Goal: Information Seeking & Learning: Learn about a topic

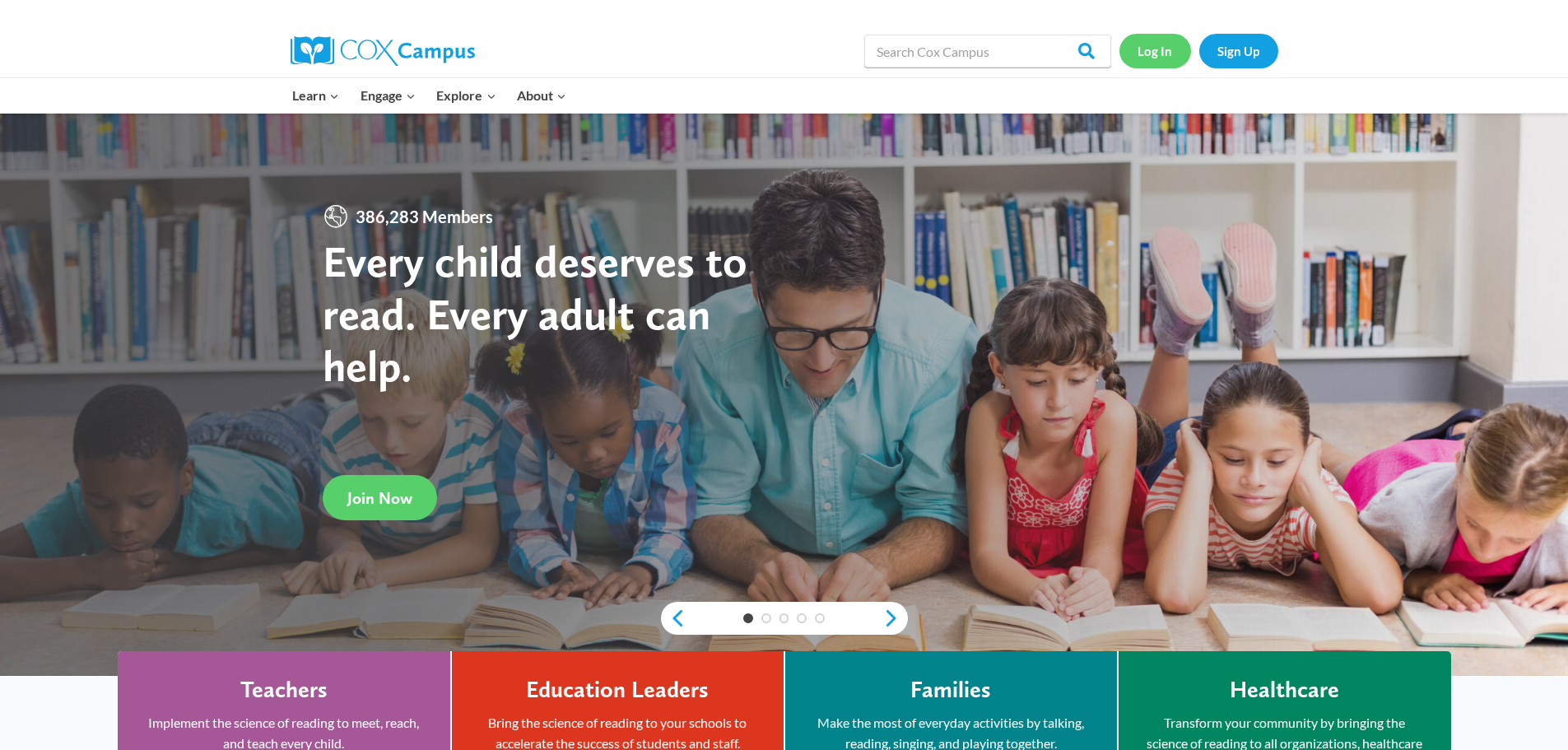
click at [1141, 55] on link "Log In" at bounding box center [1154, 50] width 71 height 34
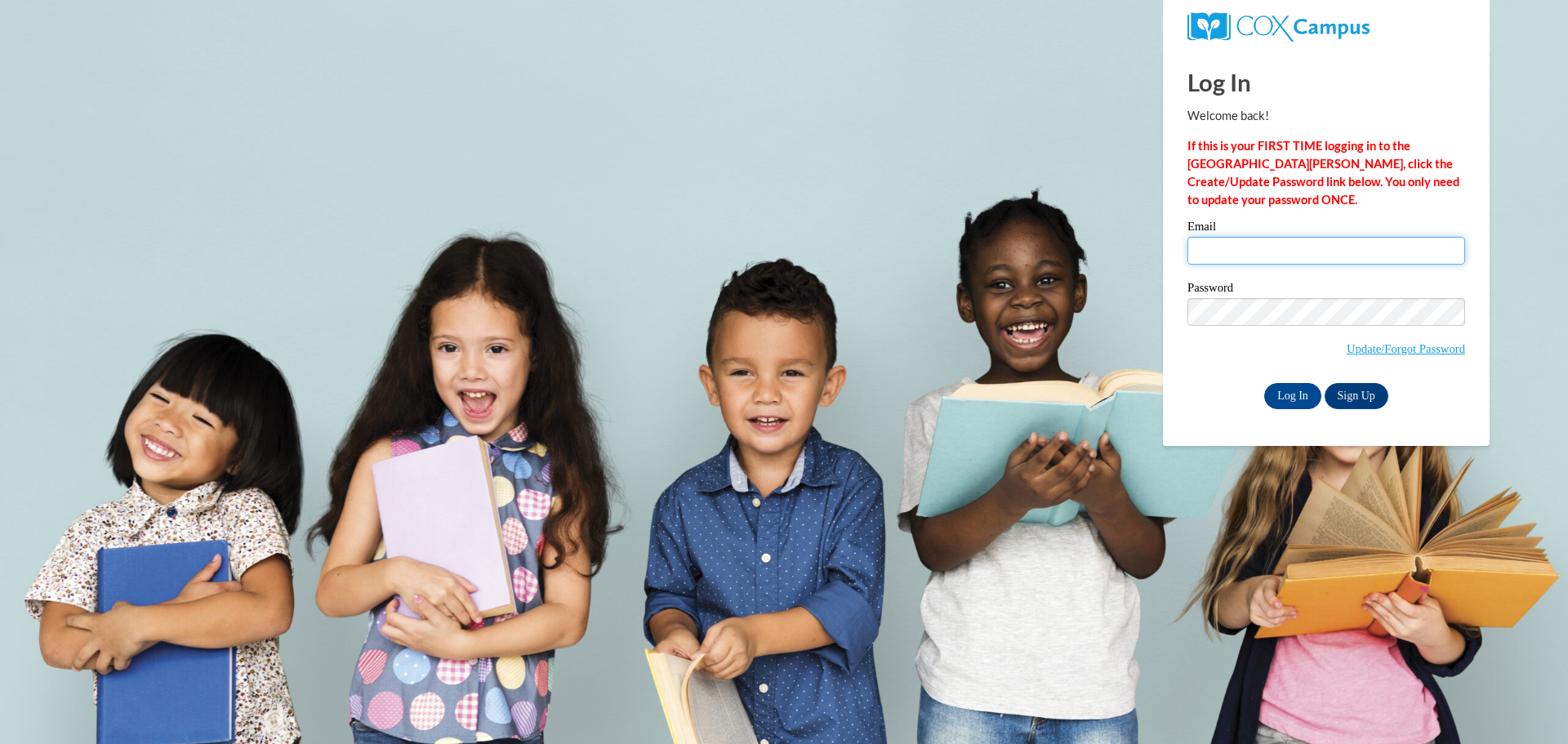
click at [1297, 252] on input "Email" at bounding box center [1327, 250] width 278 height 27
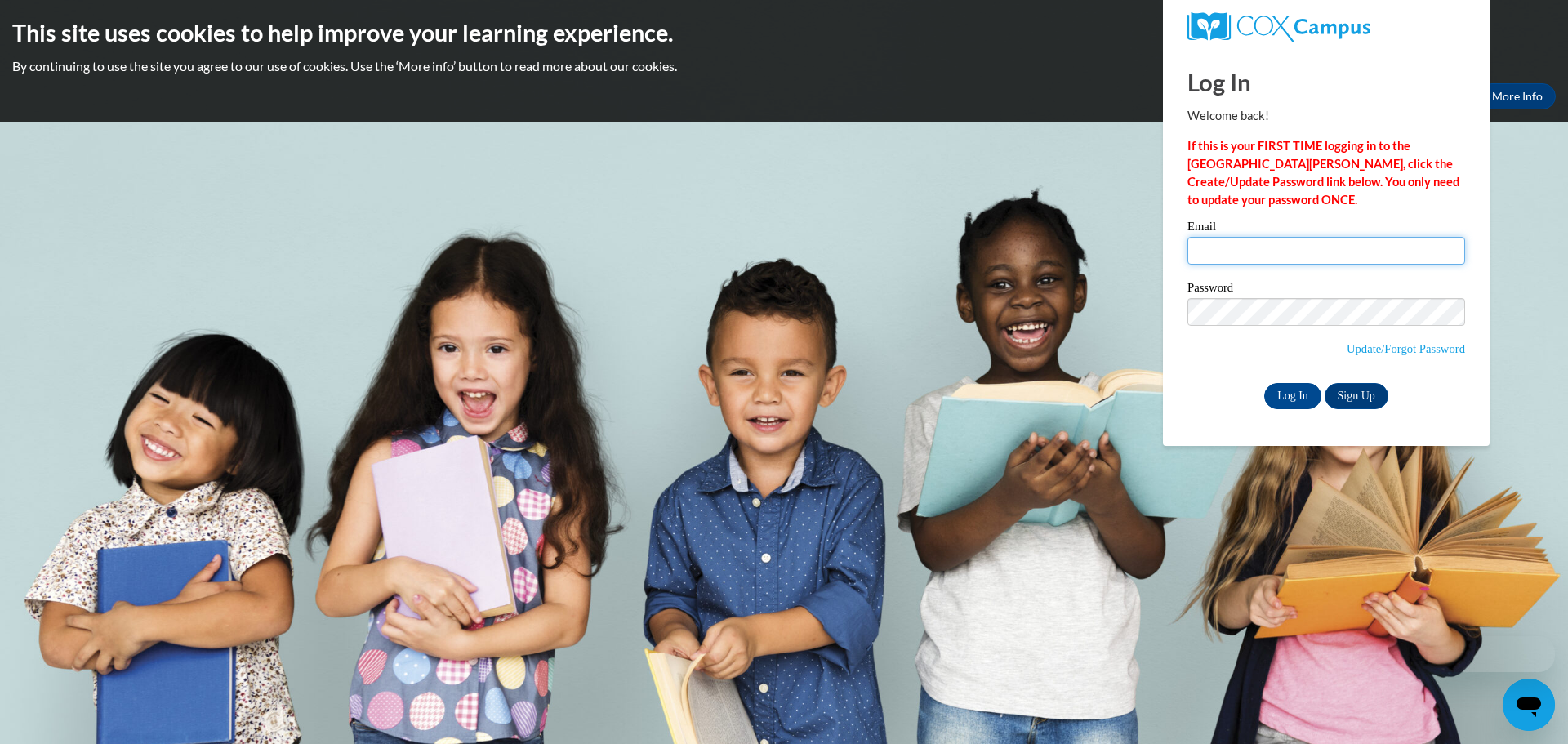
click at [1291, 244] on input "Email" at bounding box center [1327, 250] width 278 height 27
type input "[EMAIL_ADDRESS][DOMAIN_NAME]"
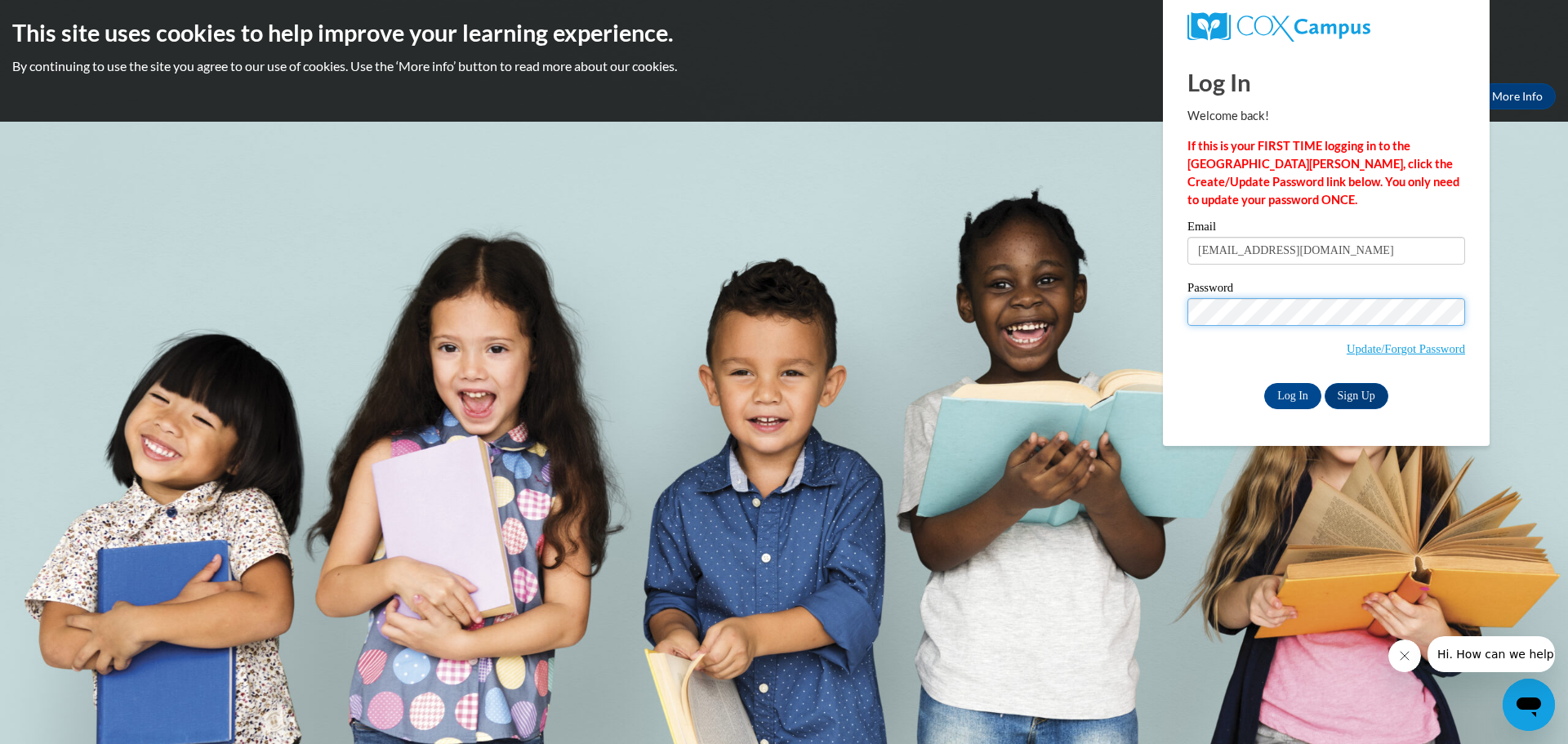
click at [1265, 383] on input "Log In" at bounding box center [1293, 396] width 57 height 26
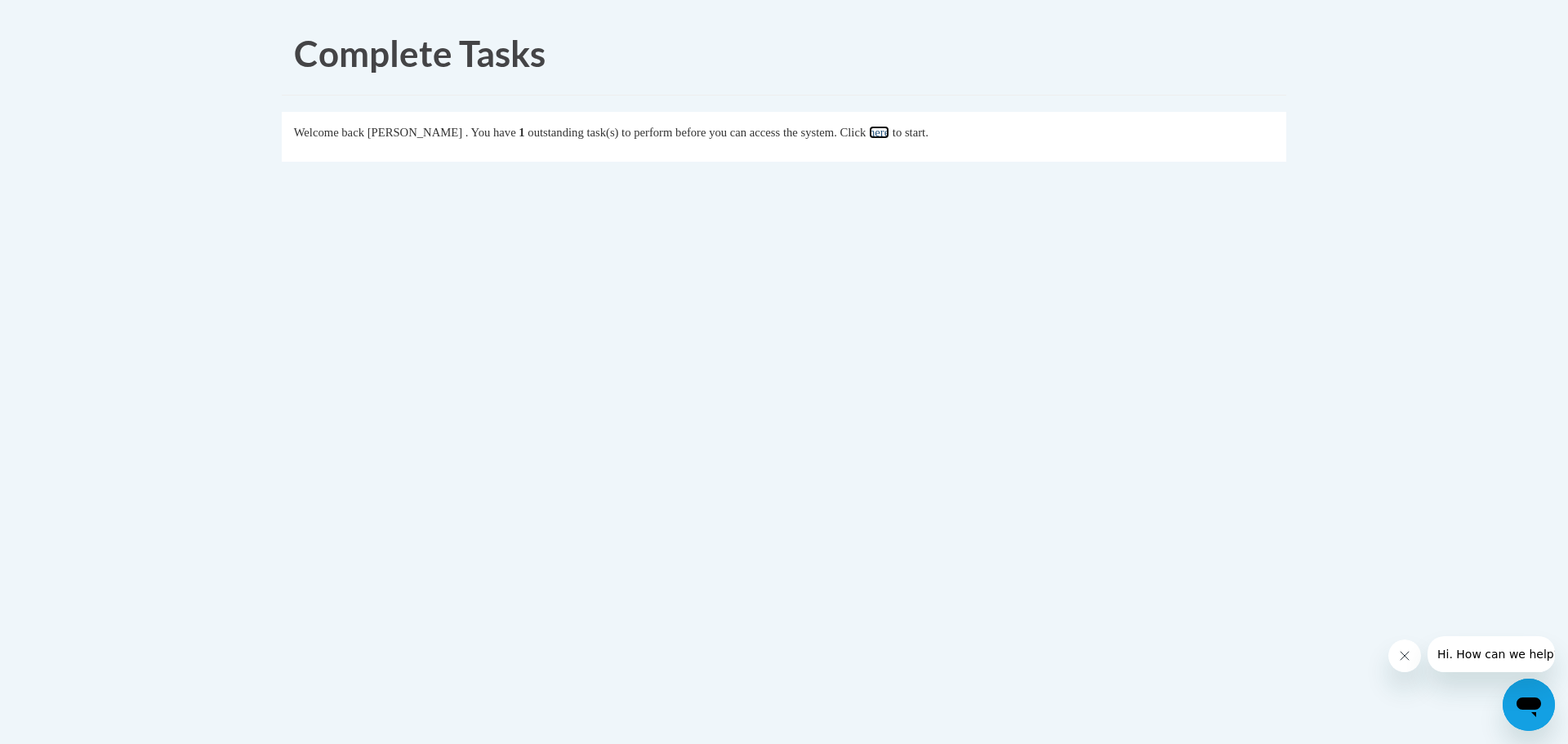
click at [890, 131] on link "here" at bounding box center [879, 132] width 21 height 13
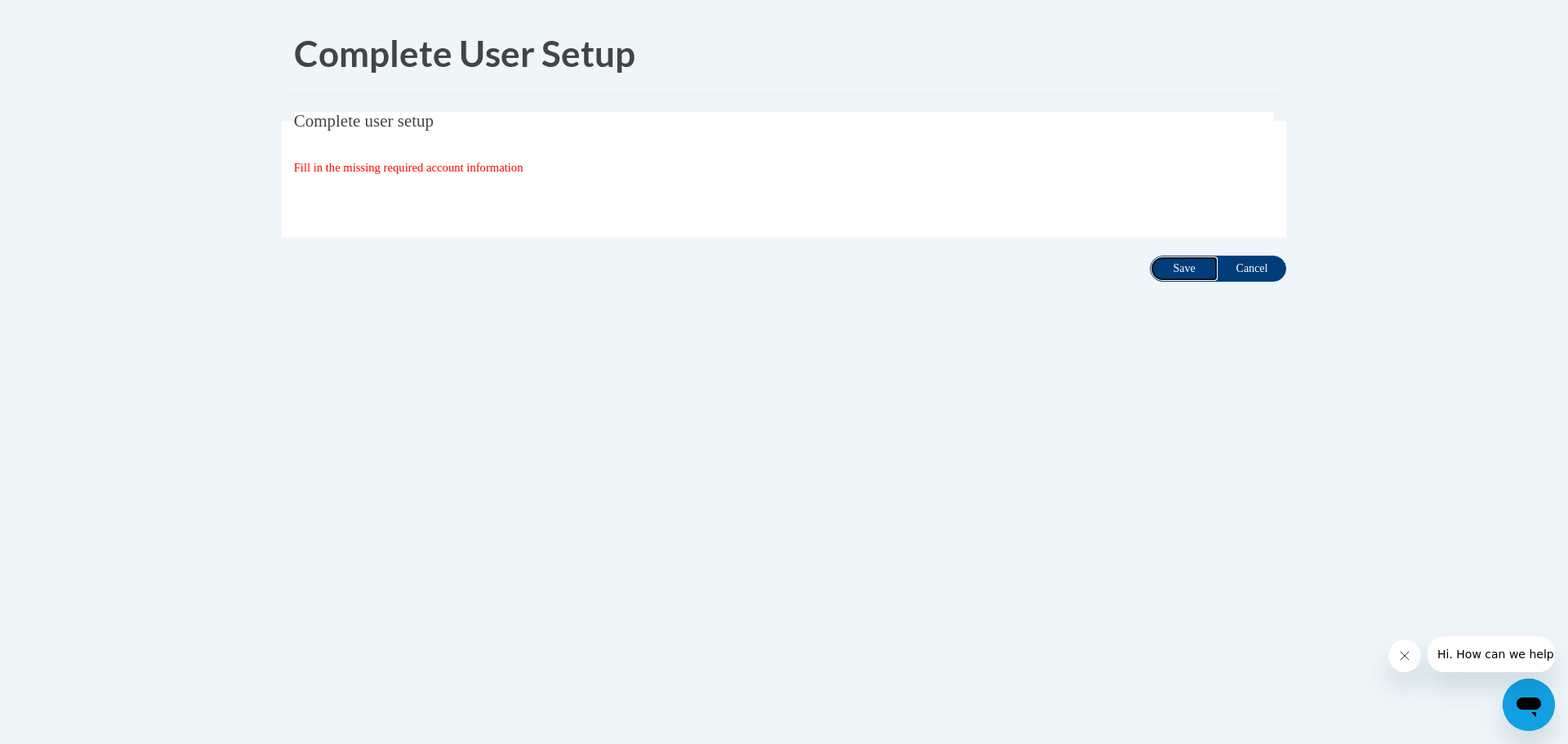
click at [1196, 268] on input "Save" at bounding box center [1184, 269] width 69 height 26
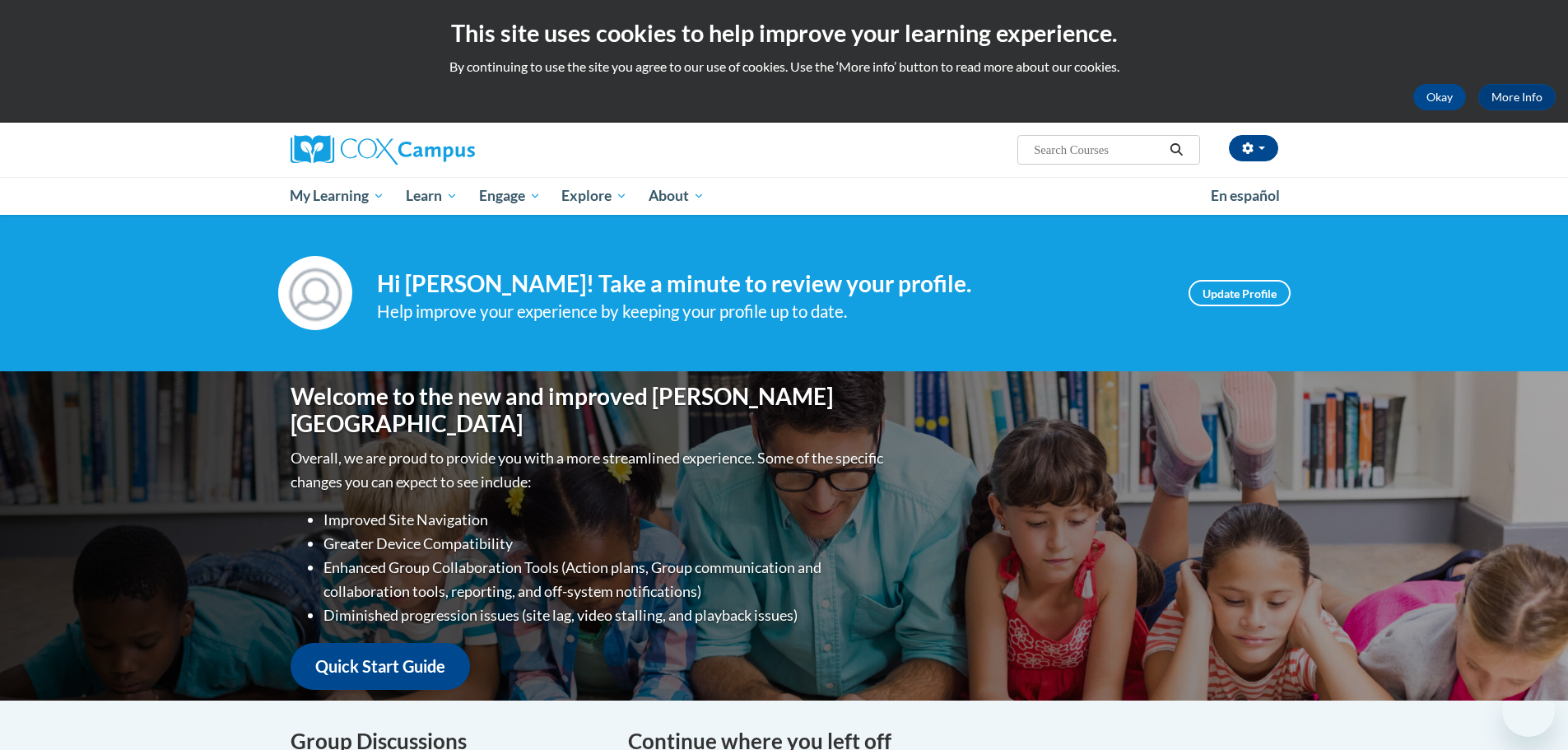
click at [513, 169] on div at bounding box center [446, 149] width 338 height 54
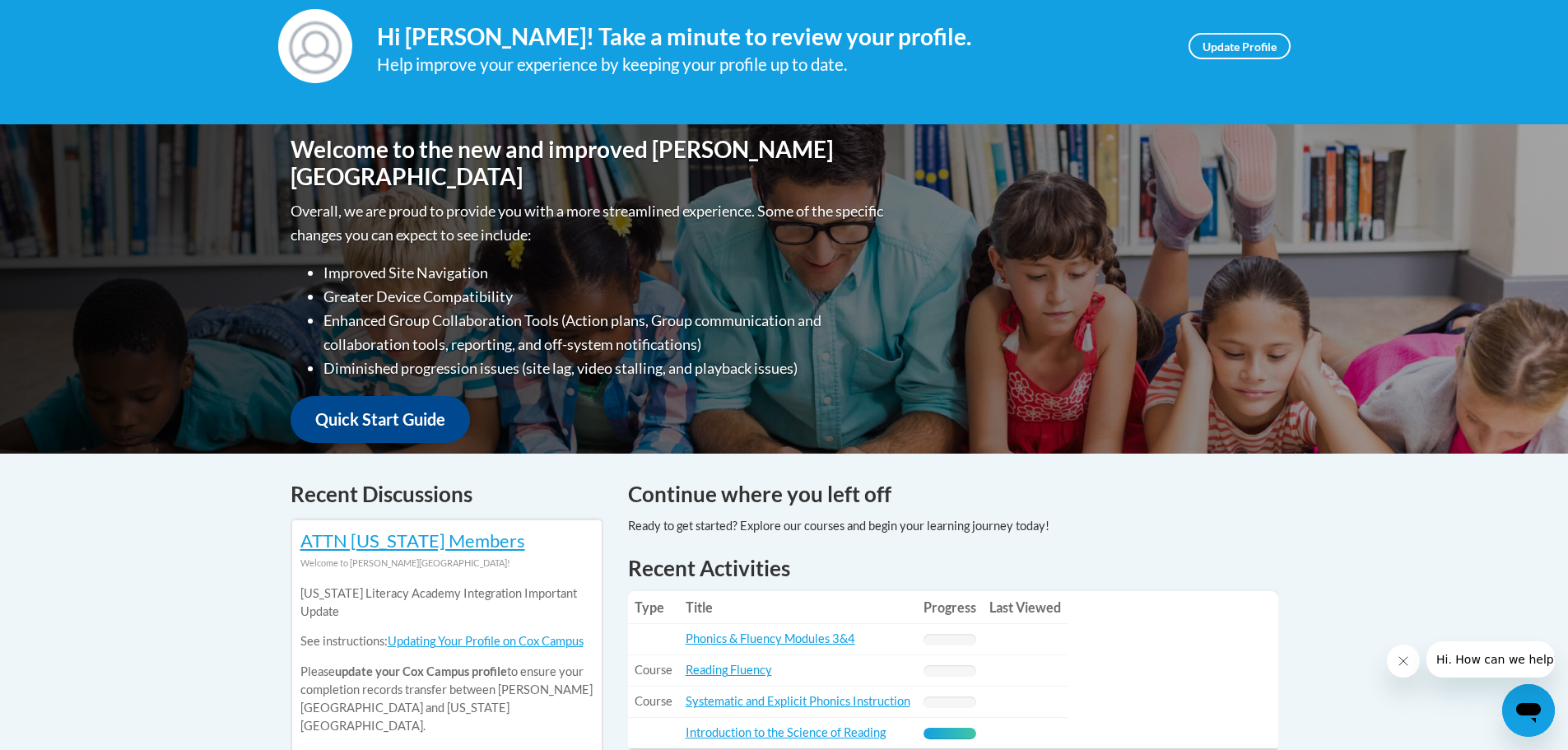
scroll to position [494, 0]
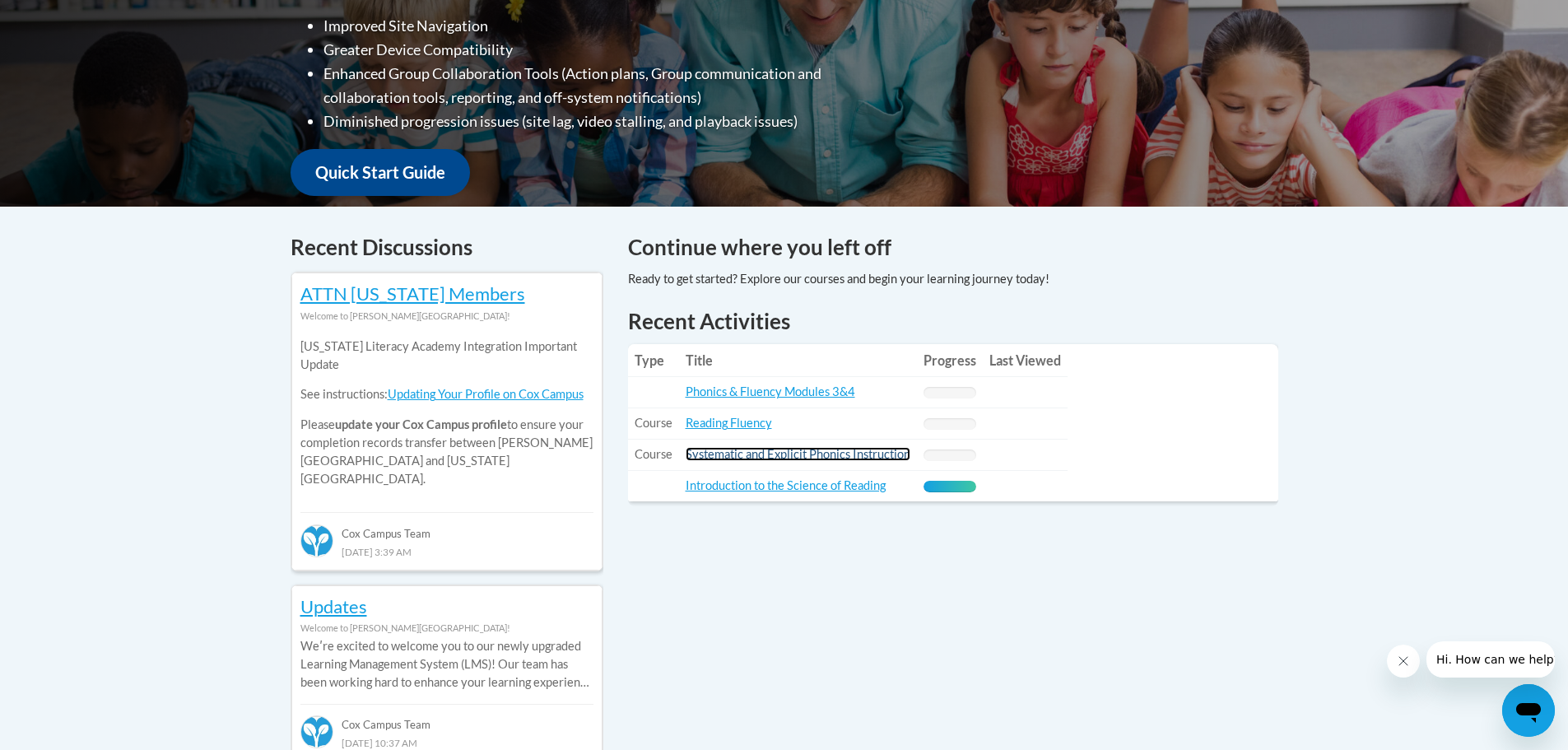
click at [812, 457] on link "Systematic and Explicit Phonics Instruction" at bounding box center [797, 453] width 224 height 14
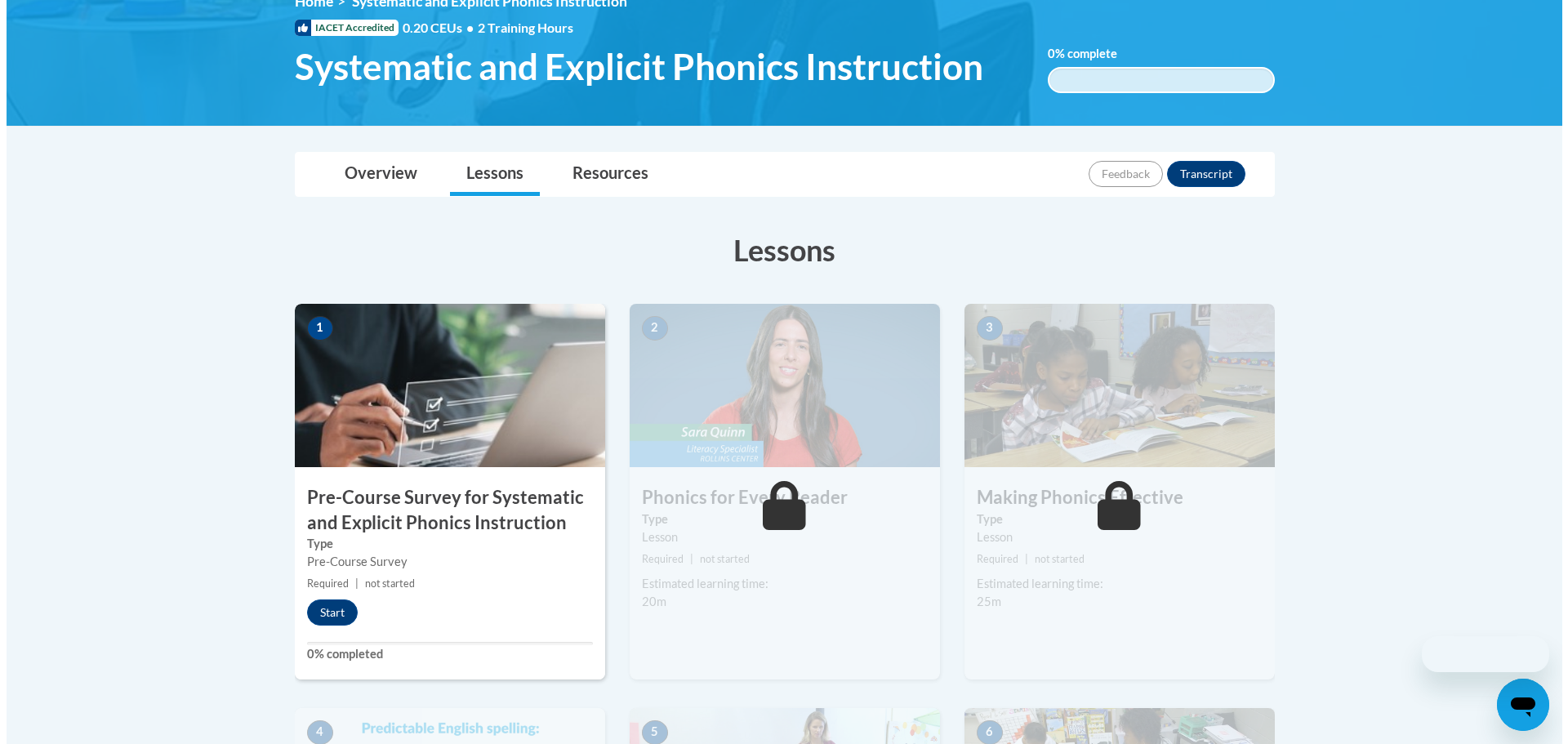
scroll to position [327, 0]
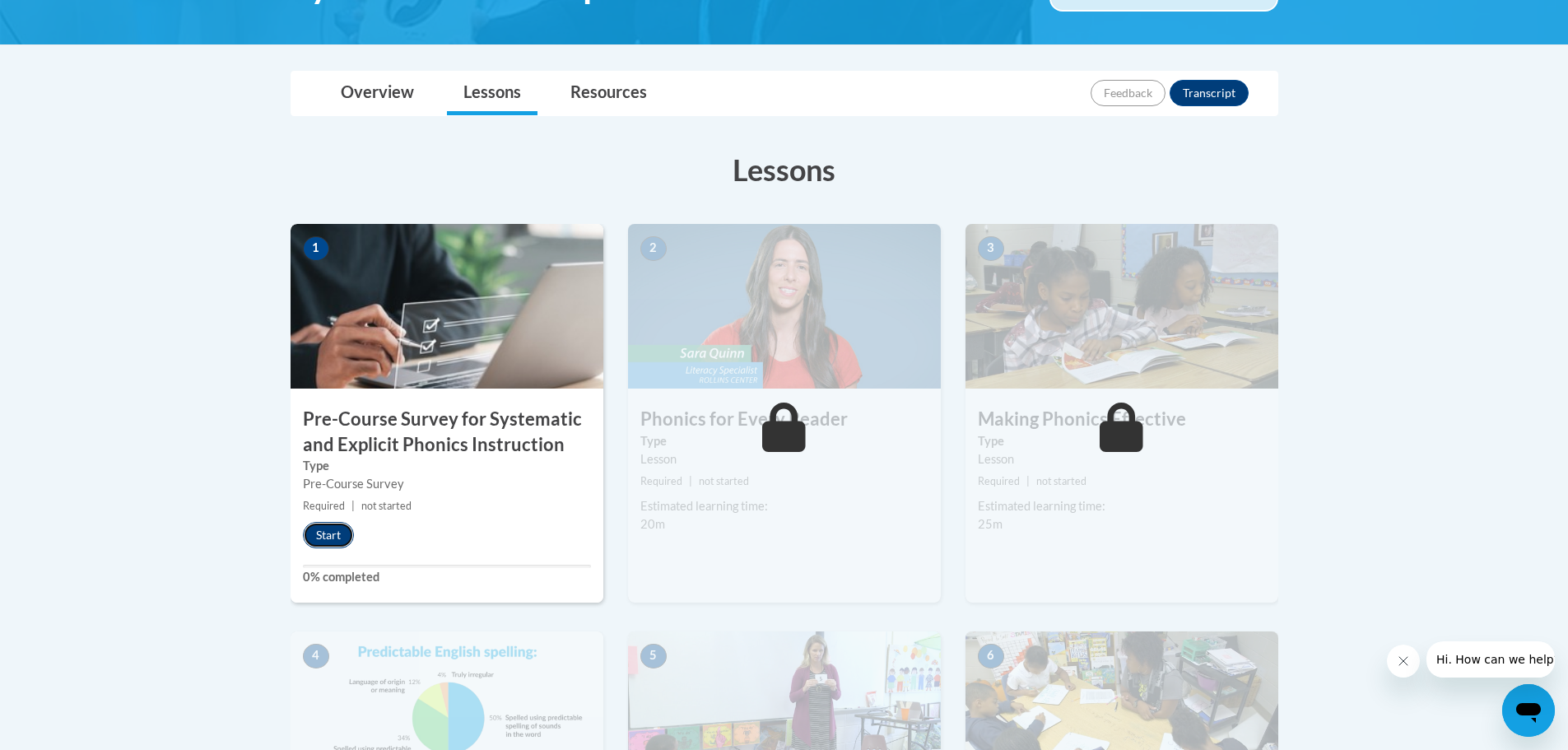
click at [342, 546] on button "Start" at bounding box center [328, 535] width 51 height 26
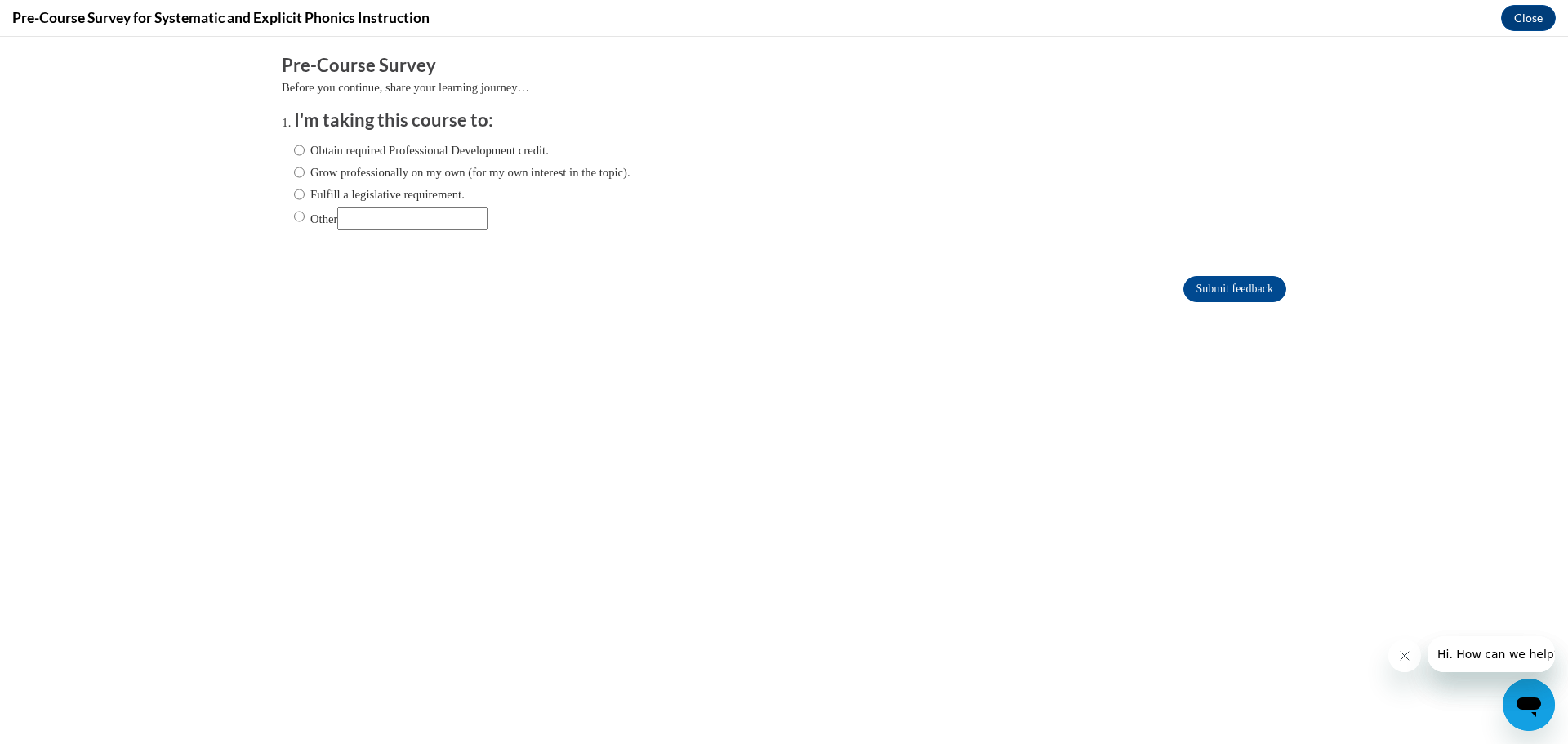
scroll to position [0, 0]
click at [294, 191] on input "Fulfill a legislative requirement." at bounding box center [299, 195] width 11 height 18
radio input "true"
click at [1258, 284] on input "Submit feedback" at bounding box center [1235, 288] width 103 height 26
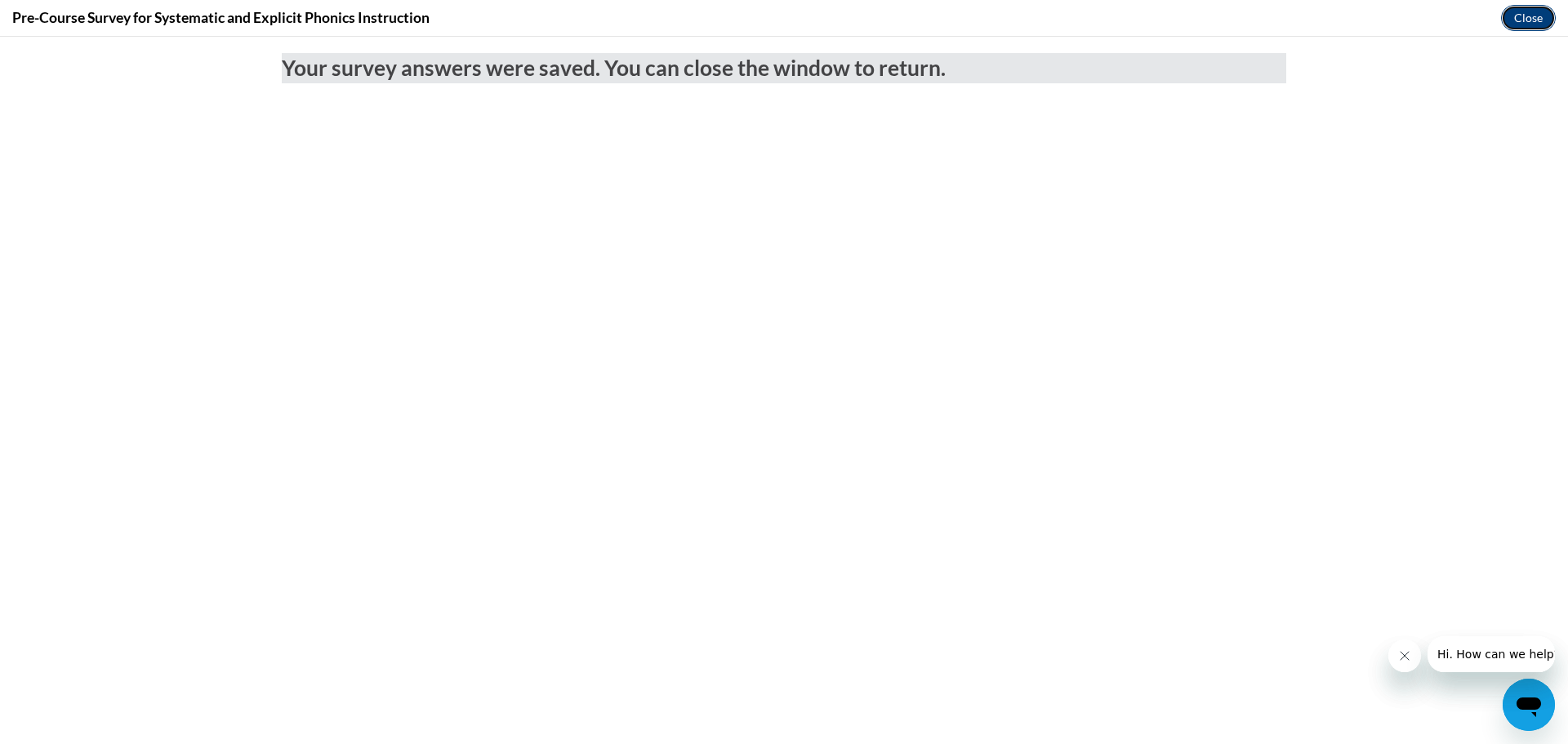
click at [1528, 25] on button "Close" at bounding box center [1529, 17] width 55 height 26
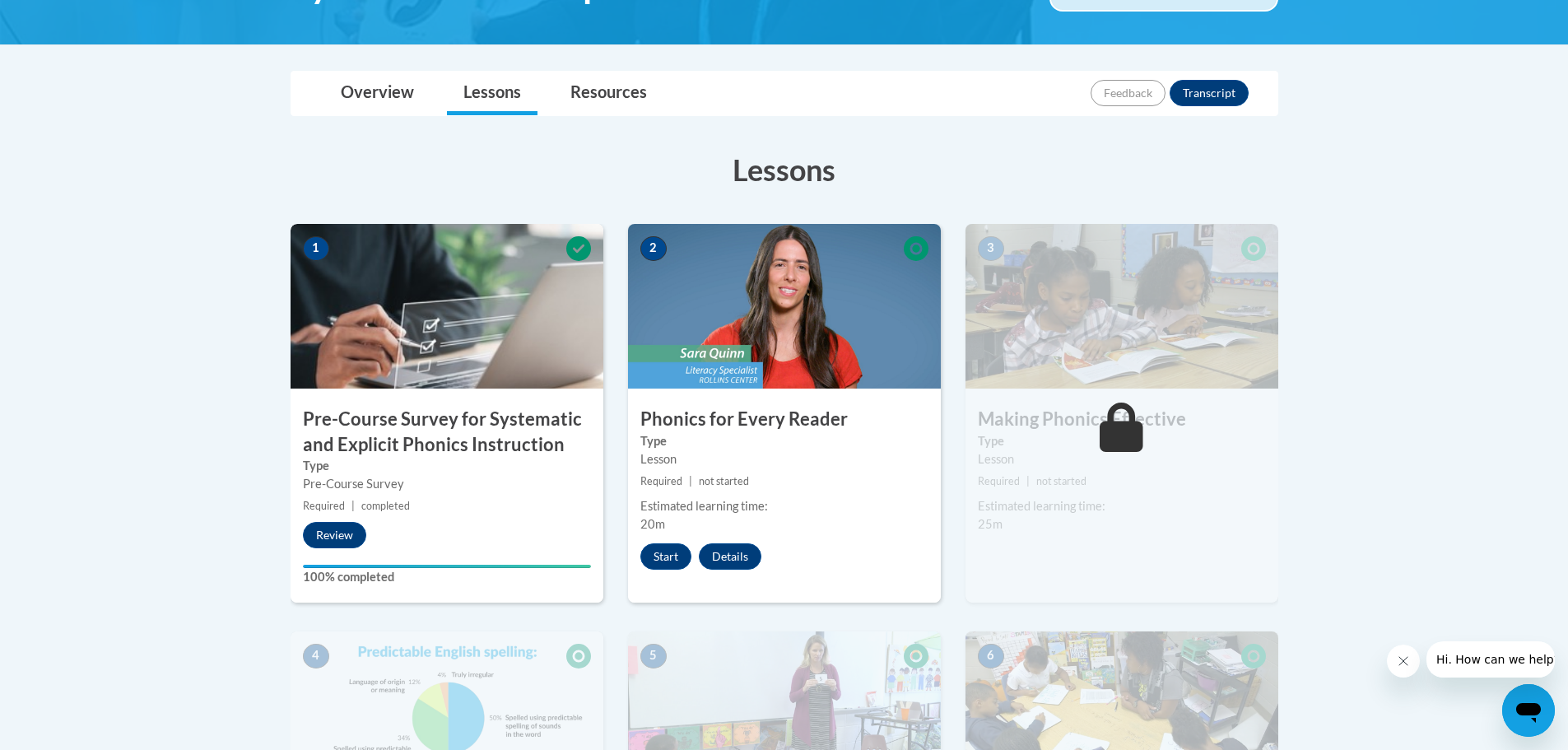
click at [1401, 662] on icon "Close message from company" at bounding box center [1402, 661] width 8 height 8
click at [666, 548] on button "Start" at bounding box center [665, 556] width 51 height 26
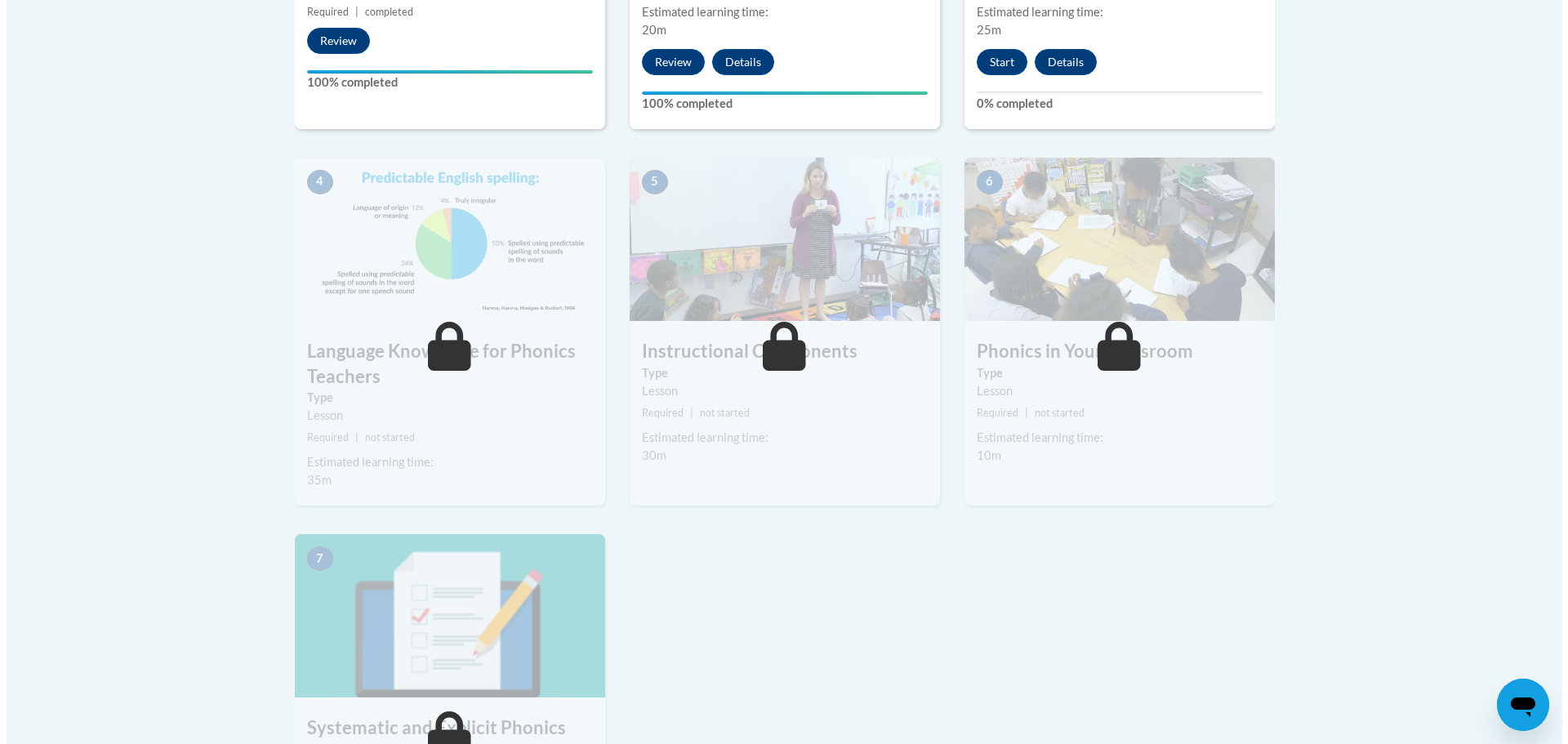
scroll to position [572, 0]
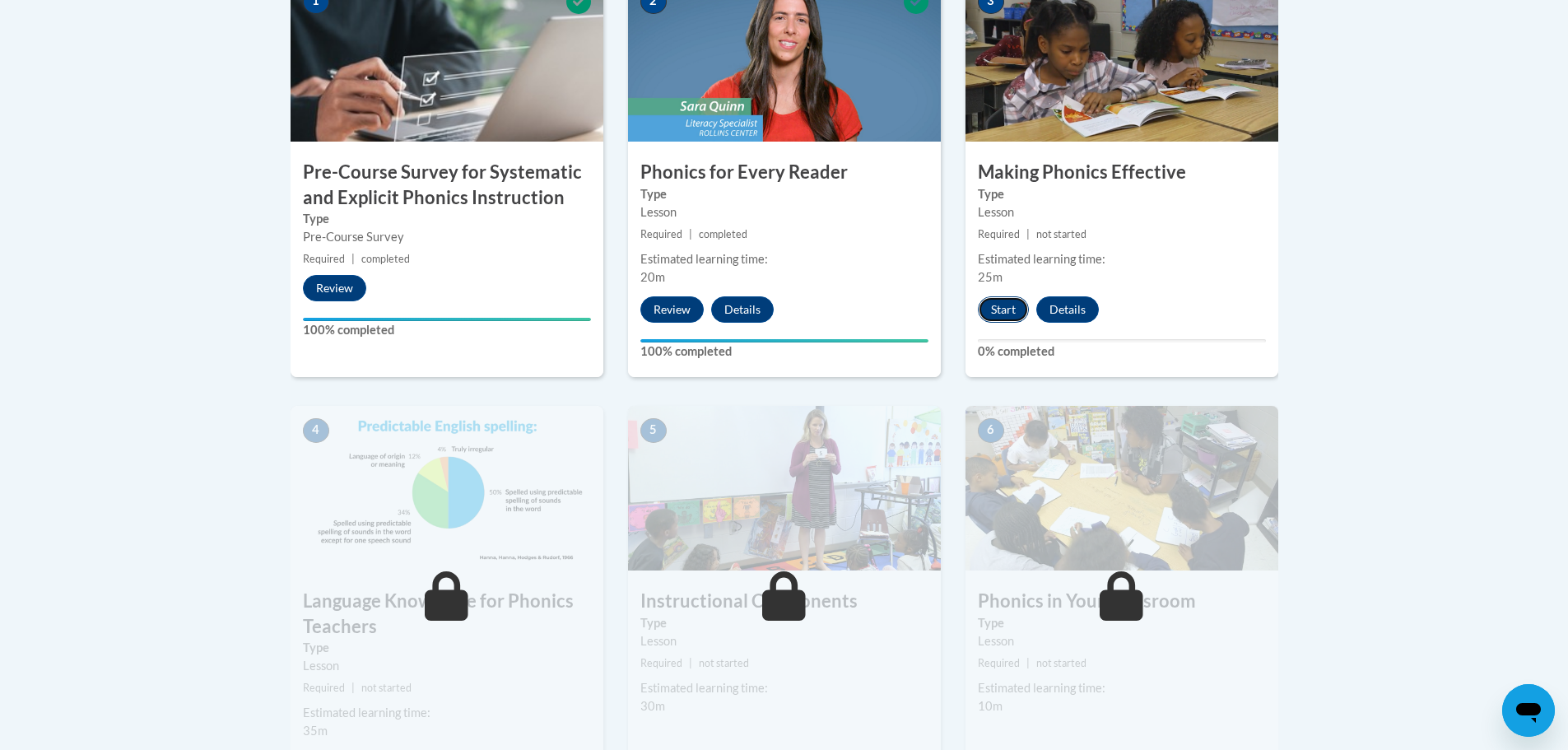
click at [999, 318] on button "Start" at bounding box center [1003, 309] width 51 height 26
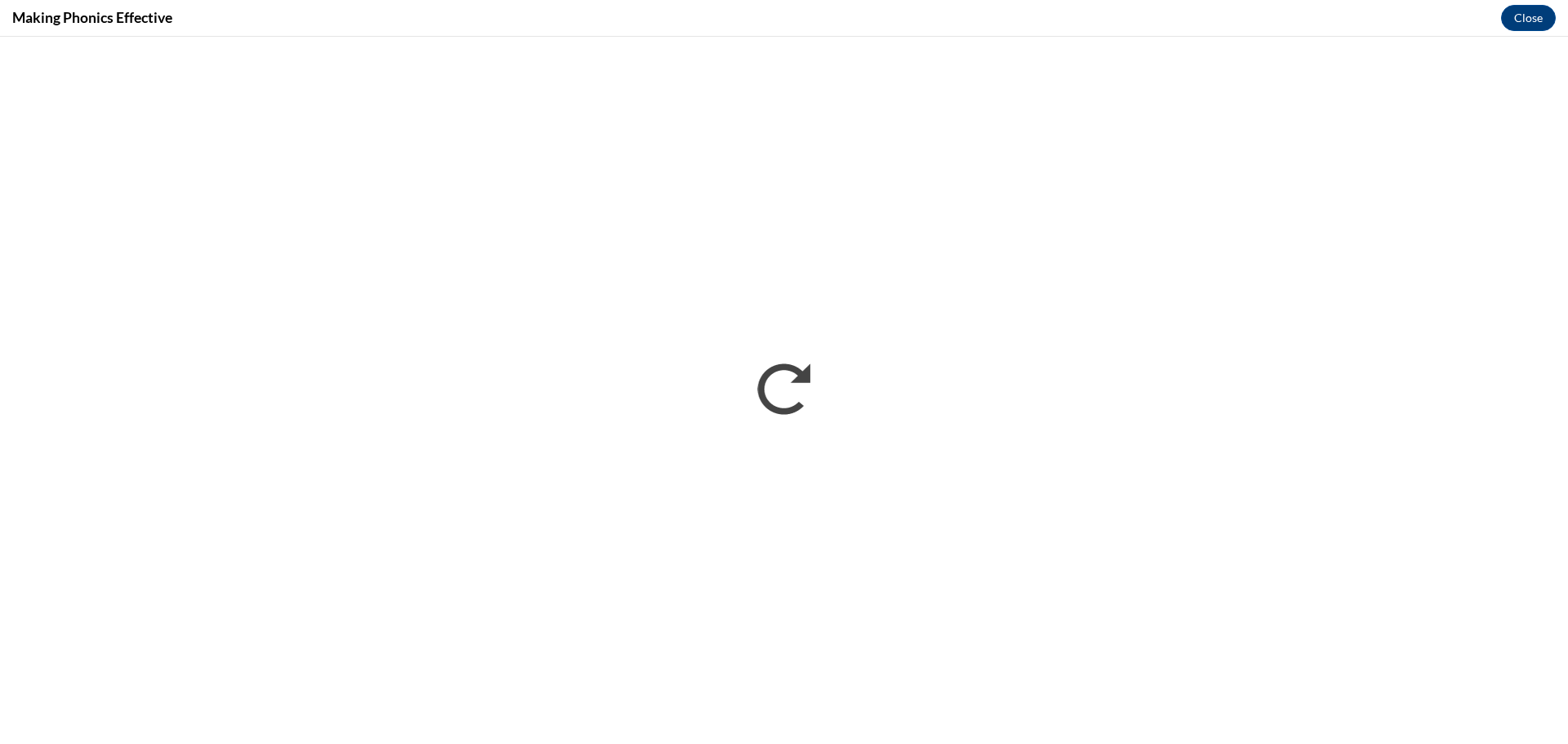
scroll to position [0, 0]
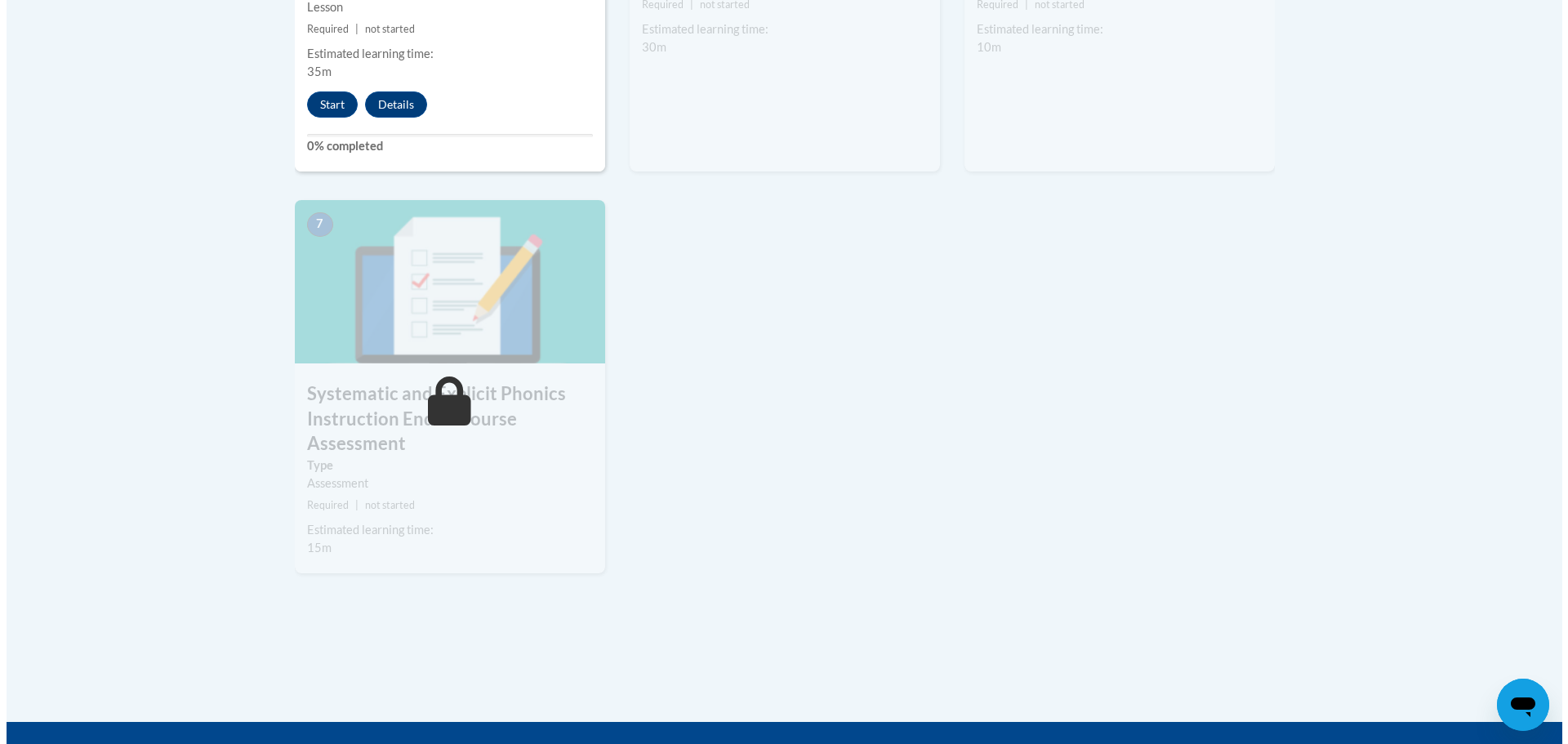
scroll to position [980, 0]
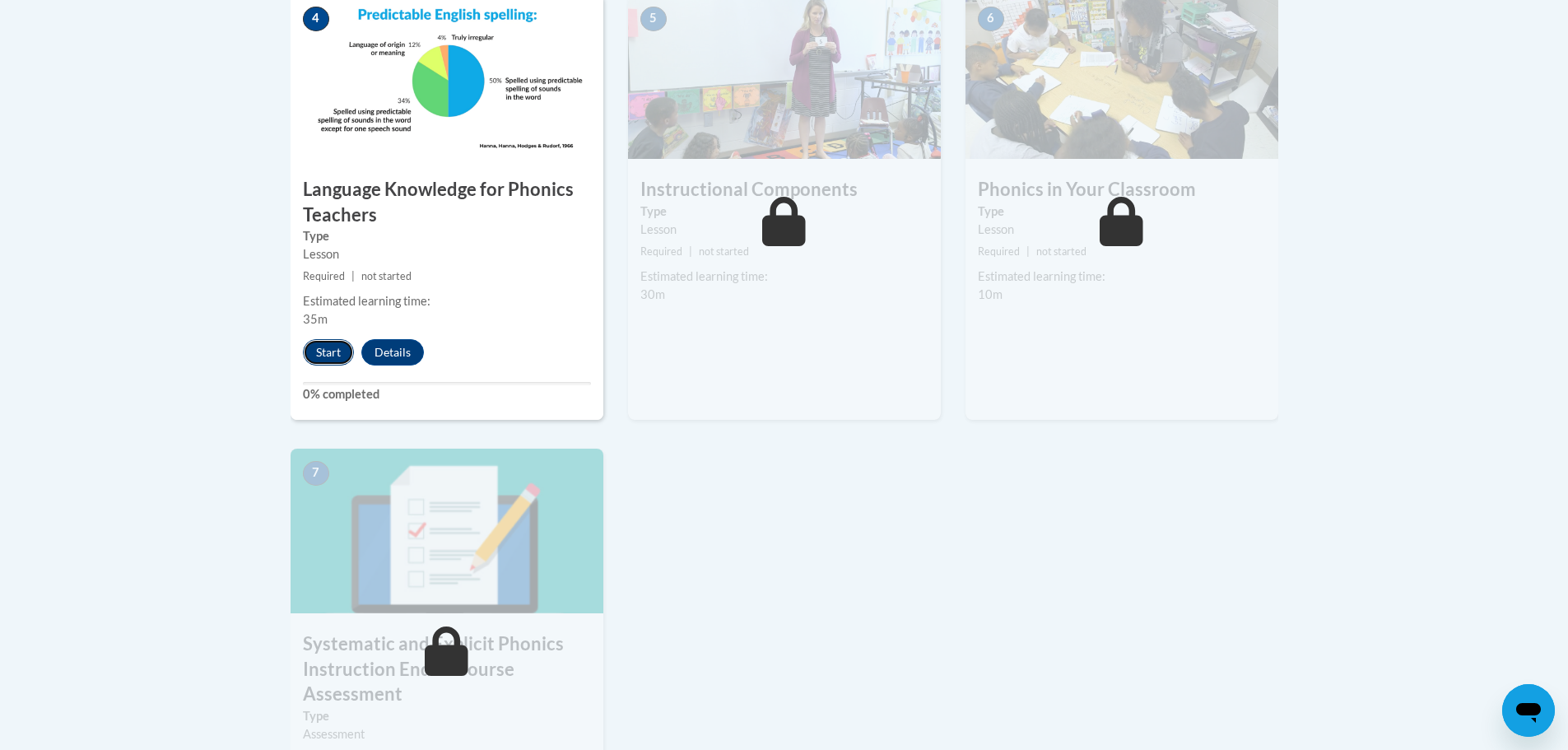
click at [323, 352] on button "Start" at bounding box center [328, 352] width 51 height 26
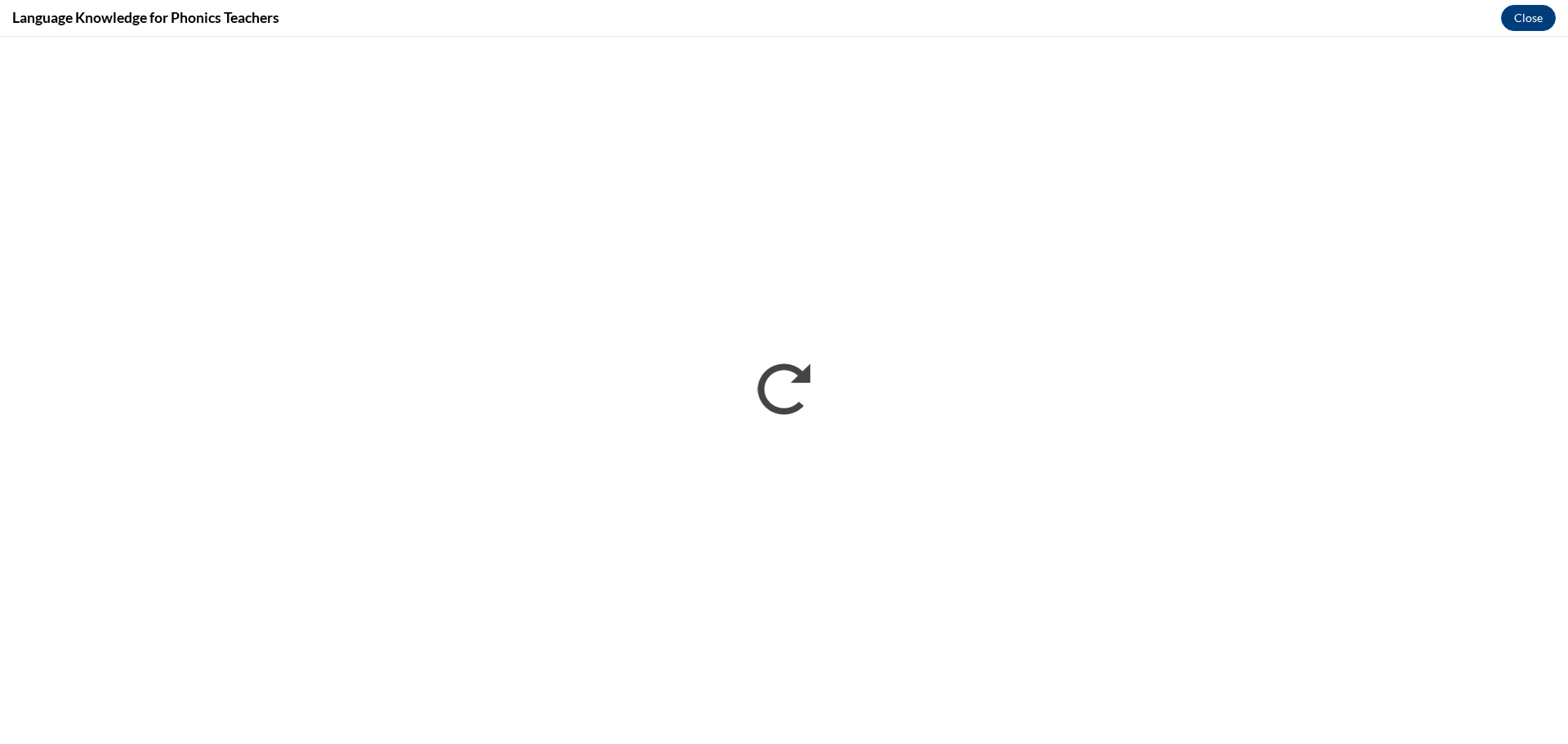
scroll to position [0, 0]
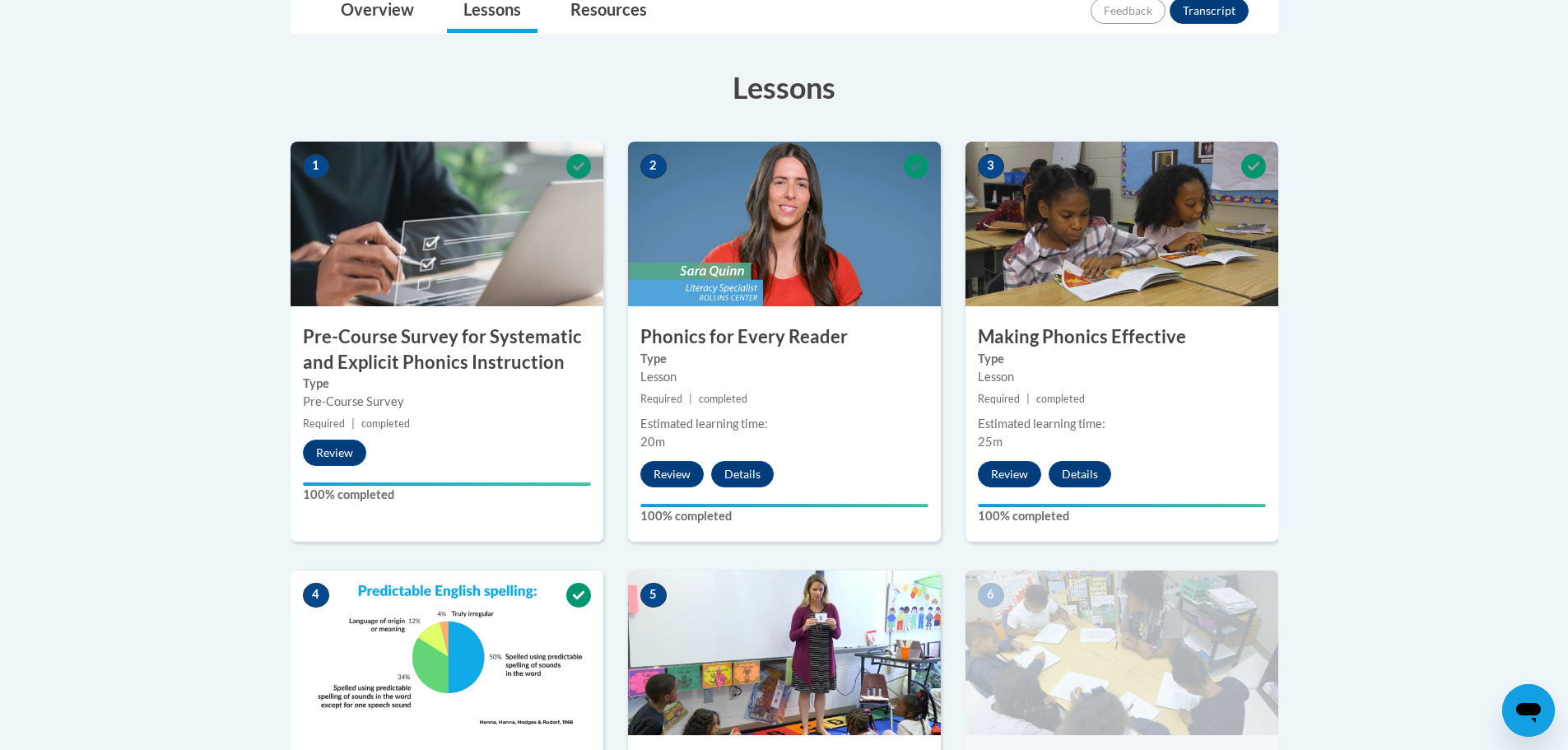
scroll to position [82, 0]
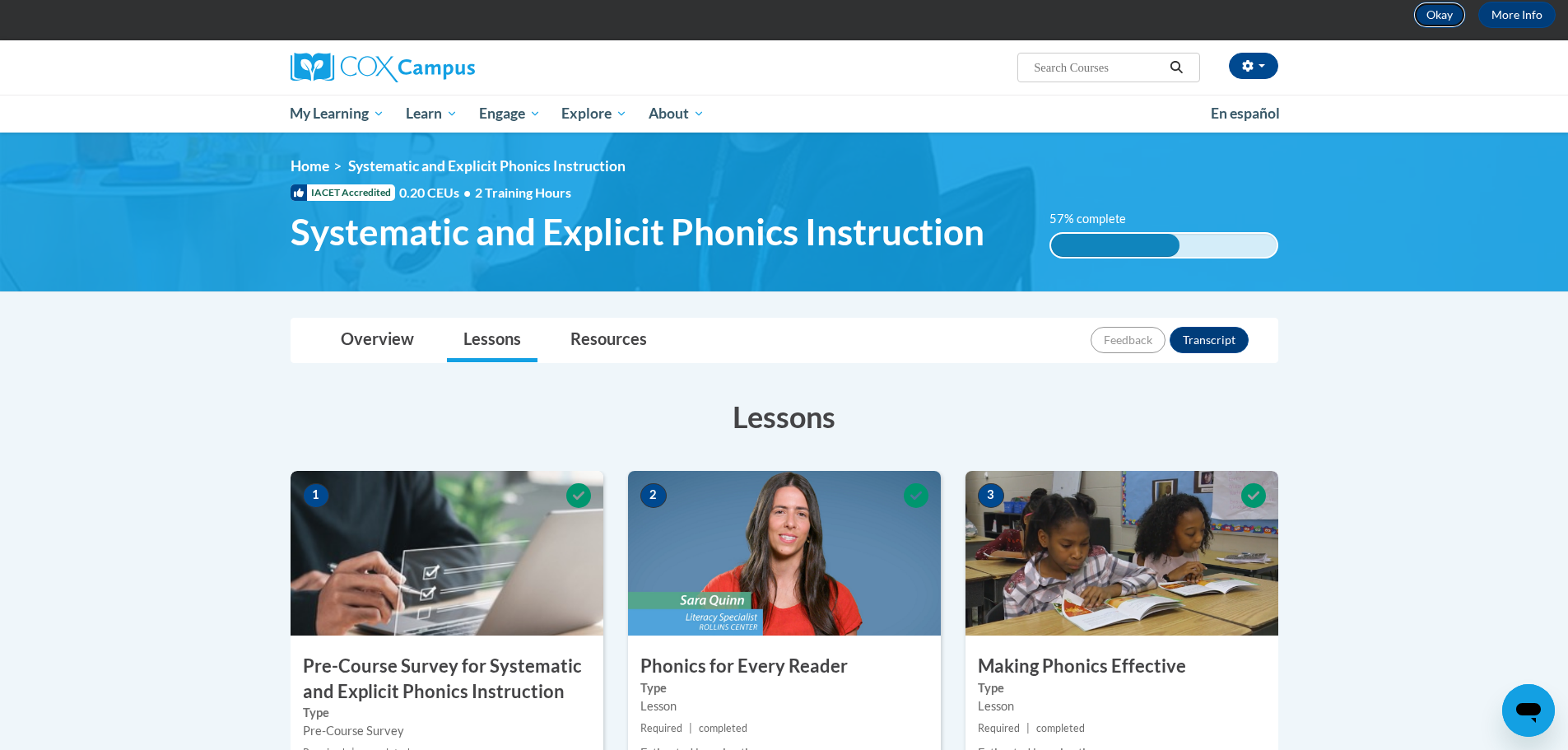
click at [1457, 21] on button "Okay" at bounding box center [1439, 14] width 53 height 26
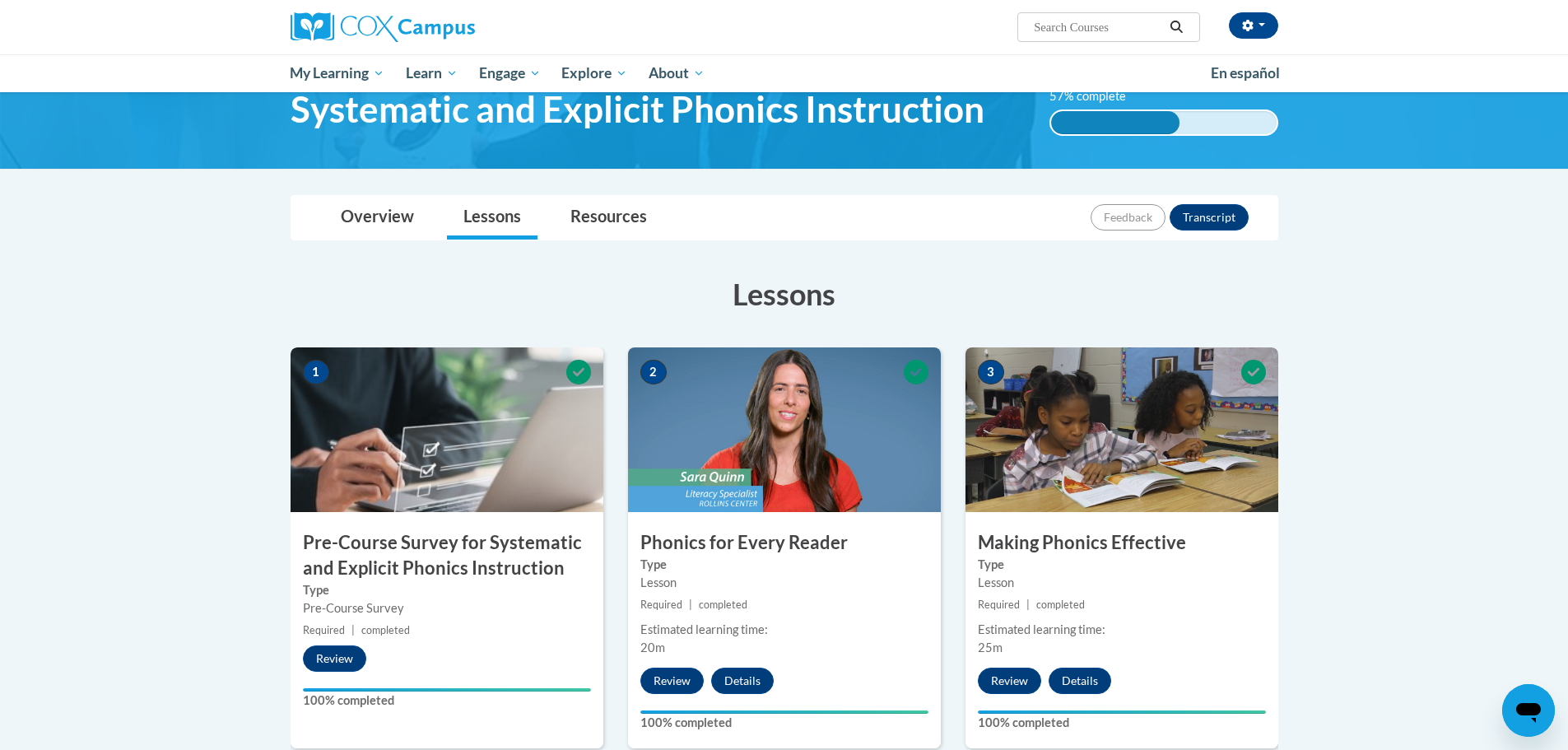
scroll to position [0, 0]
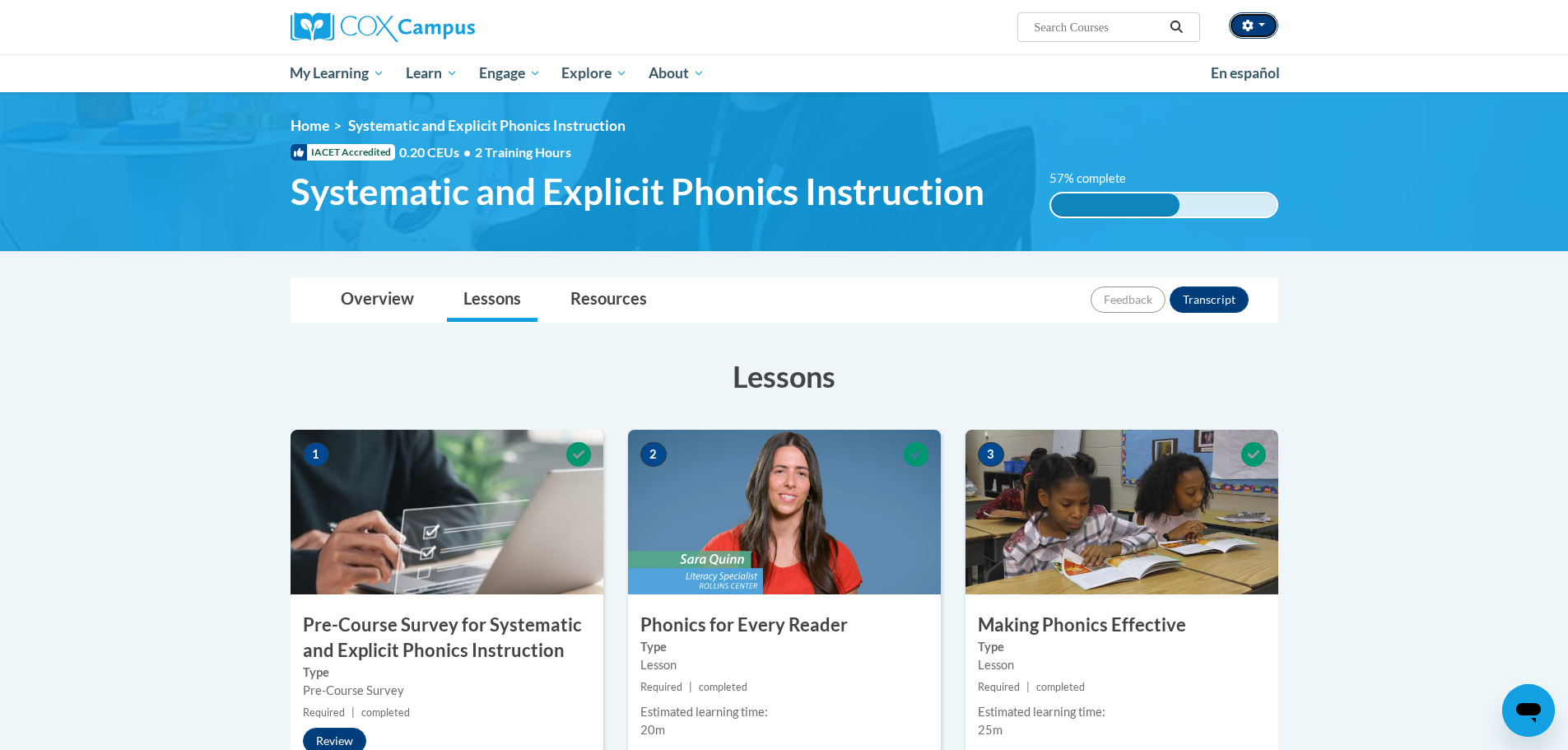
click at [1260, 17] on button "button" at bounding box center [1253, 25] width 49 height 26
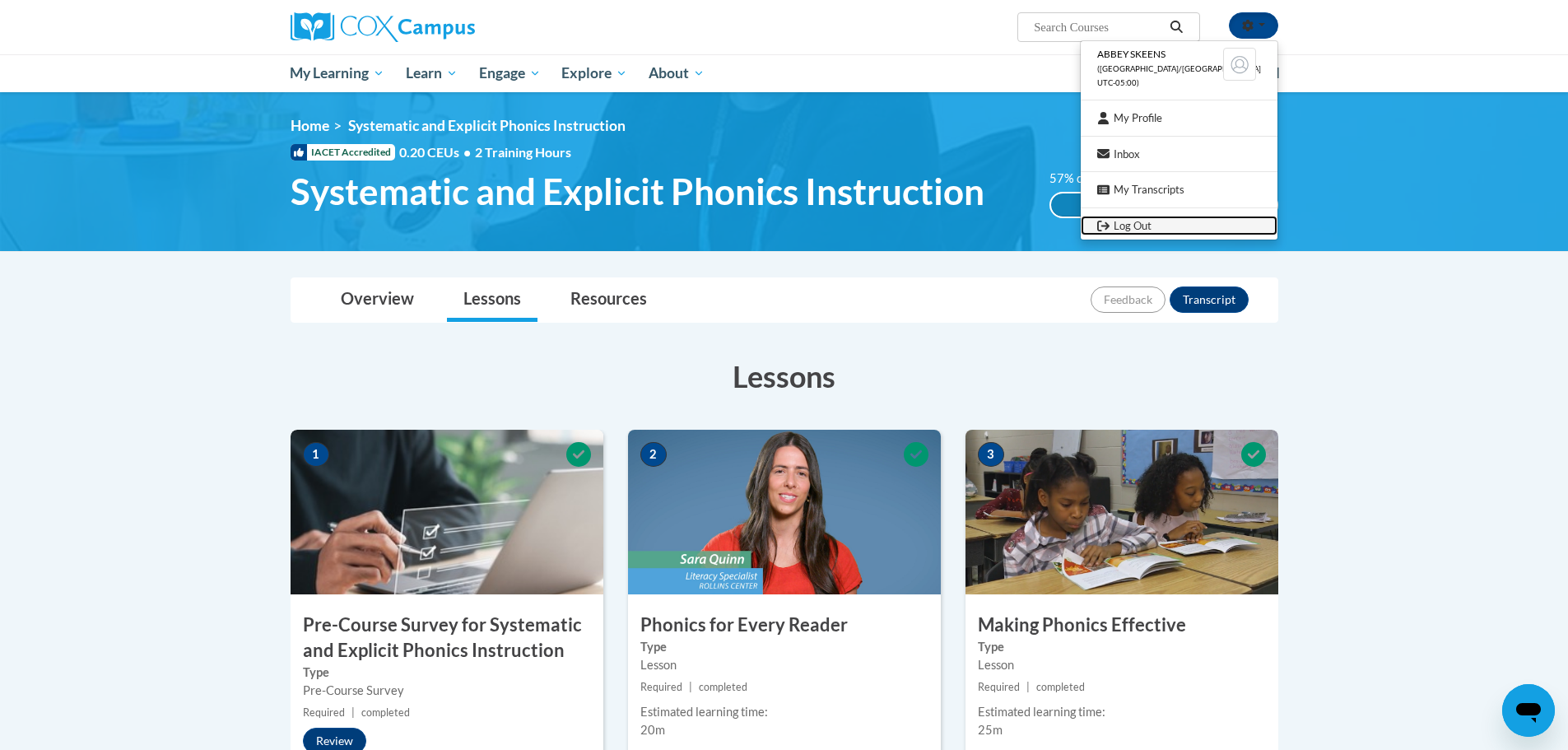
click at [1184, 224] on link "Log Out" at bounding box center [1179, 225] width 197 height 21
